Goal: Check status

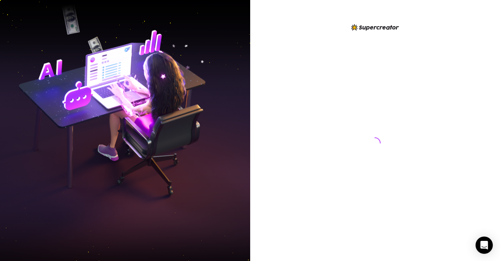
click at [421, 200] on div at bounding box center [375, 136] width 160 height 226
click at [345, 128] on div at bounding box center [375, 136] width 160 height 226
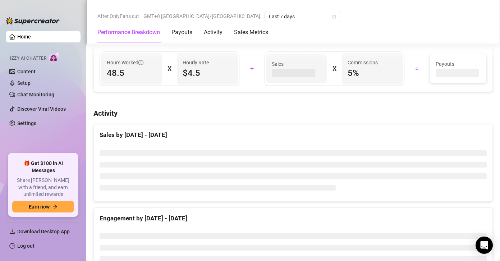
scroll to position [343, 0]
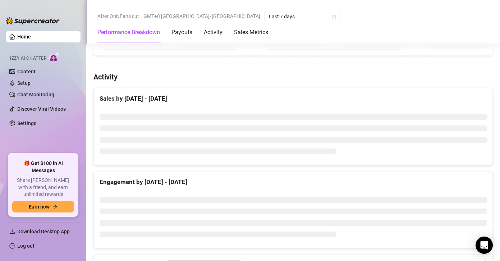
drag, startPoint x: 210, startPoint y: 113, endPoint x: 224, endPoint y: 127, distance: 19.9
click at [210, 113] on div at bounding box center [293, 134] width 387 height 50
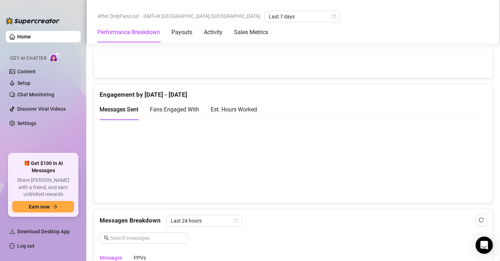
scroll to position [443, 0]
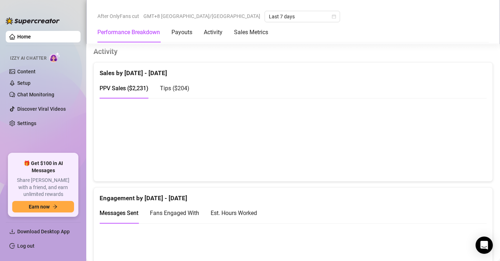
click at [455, 160] on canvas at bounding box center [291, 140] width 382 height 72
click at [459, 157] on canvas at bounding box center [291, 140] width 382 height 72
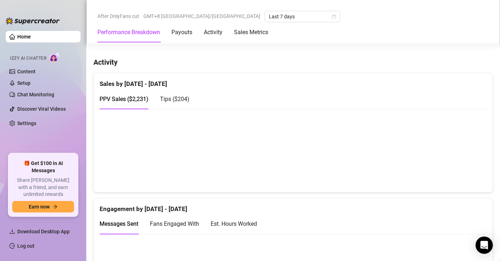
drag, startPoint x: 439, startPoint y: 185, endPoint x: 459, endPoint y: 167, distance: 26.5
click at [439, 185] on canvas at bounding box center [291, 150] width 382 height 72
click at [456, 168] on canvas at bounding box center [291, 150] width 382 height 72
click at [459, 167] on canvas at bounding box center [291, 150] width 382 height 72
click at [174, 98] on span "Tips ( $204 )" at bounding box center [174, 99] width 29 height 7
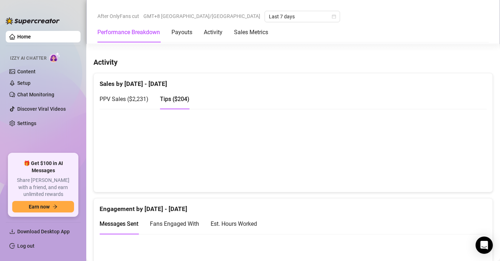
click at [458, 168] on canvas at bounding box center [291, 150] width 382 height 72
click at [459, 171] on canvas at bounding box center [291, 150] width 382 height 72
click at [463, 168] on canvas at bounding box center [291, 150] width 382 height 72
click at [459, 173] on canvas at bounding box center [291, 150] width 382 height 72
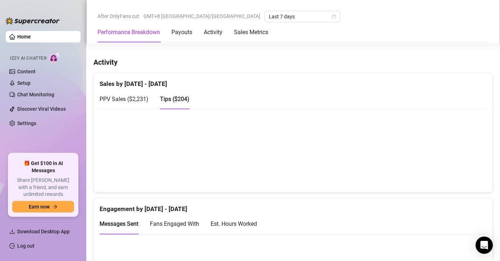
click at [418, 180] on canvas at bounding box center [291, 150] width 382 height 72
click at [408, 175] on canvas at bounding box center [291, 150] width 382 height 72
click at [463, 174] on canvas at bounding box center [291, 150] width 382 height 72
click at [220, 237] on div "Messages Sent Fans Engaged With Est. Hours Worked" at bounding box center [293, 227] width 387 height 26
click at [118, 99] on span "PPV Sales ( $2,231 )" at bounding box center [124, 99] width 49 height 7
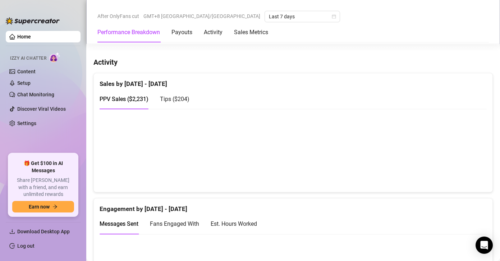
click at [458, 165] on canvas at bounding box center [291, 150] width 382 height 72
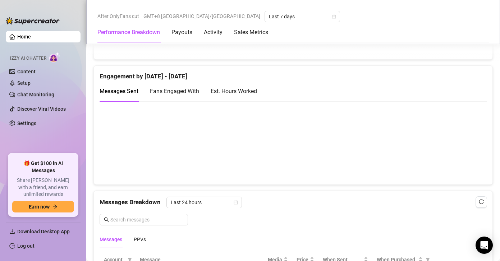
scroll to position [573, 0]
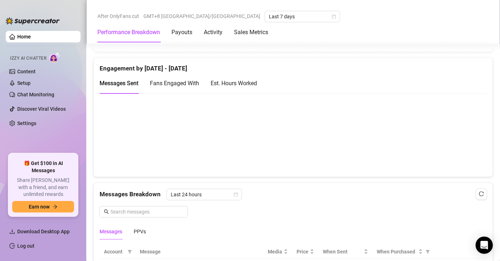
click at [381, 188] on div "Messages Breakdown Last 24 hours Messages PPVs" at bounding box center [293, 211] width 399 height 56
drag, startPoint x: 327, startPoint y: 182, endPoint x: 297, endPoint y: 188, distance: 31.2
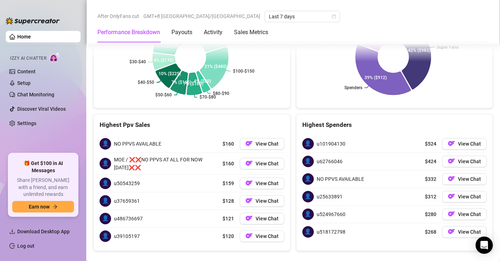
scroll to position [1548, 0]
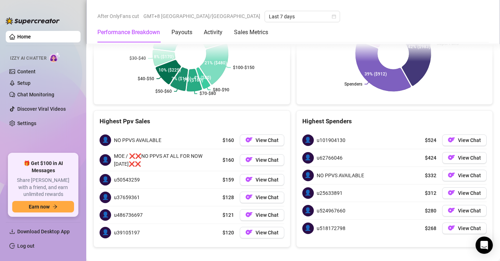
click at [349, 171] on span "NO PPVS AVAILABLE" at bounding box center [340, 175] width 47 height 8
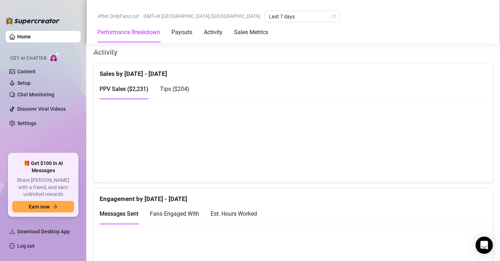
scroll to position [441, 0]
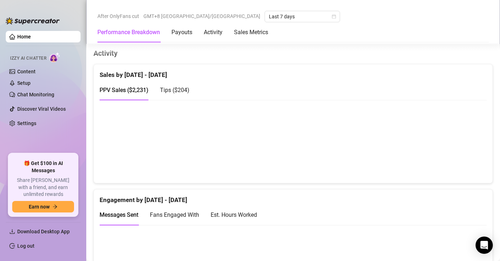
click at [455, 160] on canvas at bounding box center [291, 141] width 382 height 72
